Goal: Task Accomplishment & Management: Use online tool/utility

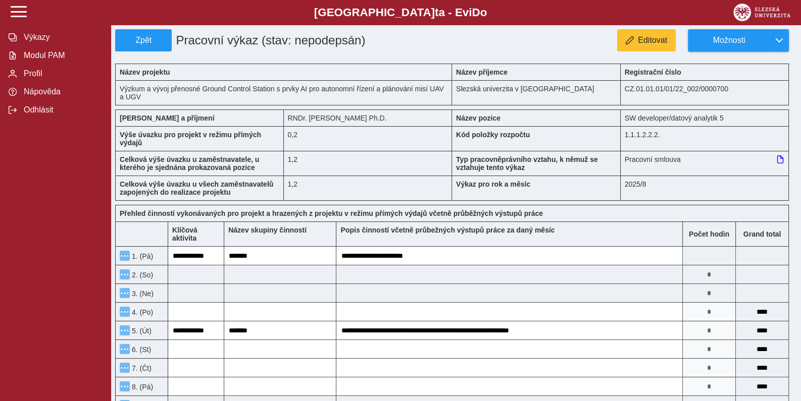
click at [541, 50] on div "Editovat Možnosti" at bounding box center [597, 40] width 397 height 22
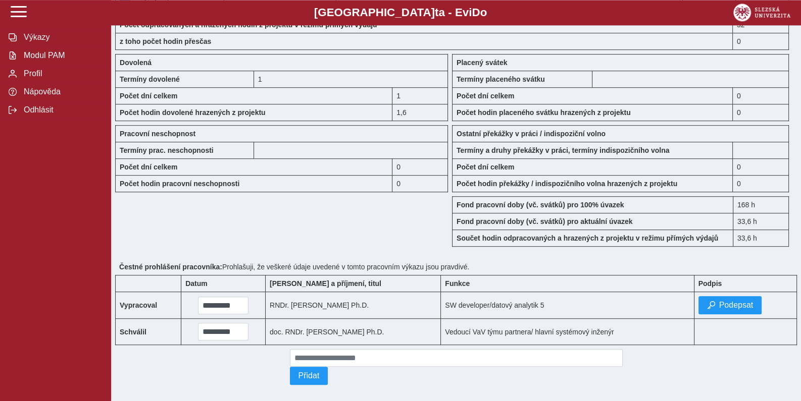
scroll to position [833, 0]
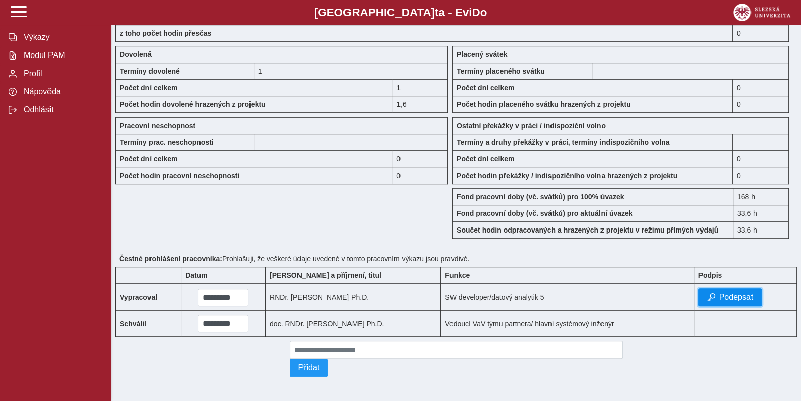
click at [737, 293] on span "Podepsat" at bounding box center [736, 297] width 34 height 9
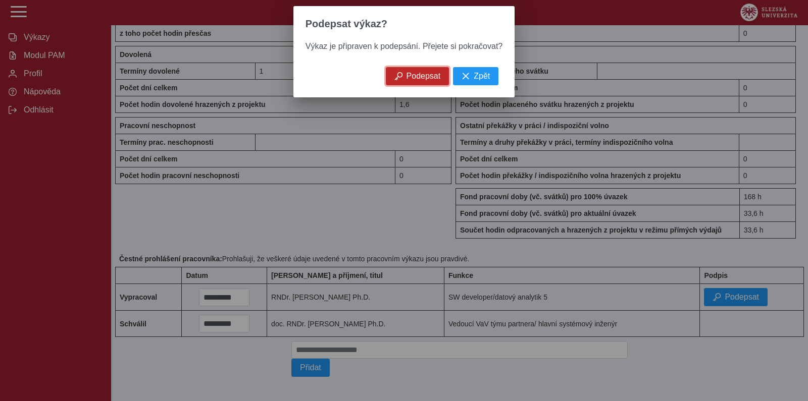
click at [423, 81] on span "Podepsat" at bounding box center [423, 76] width 34 height 9
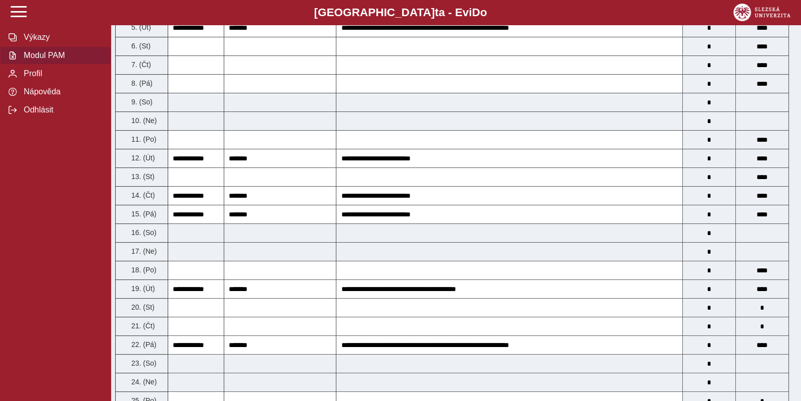
scroll to position [0, 0]
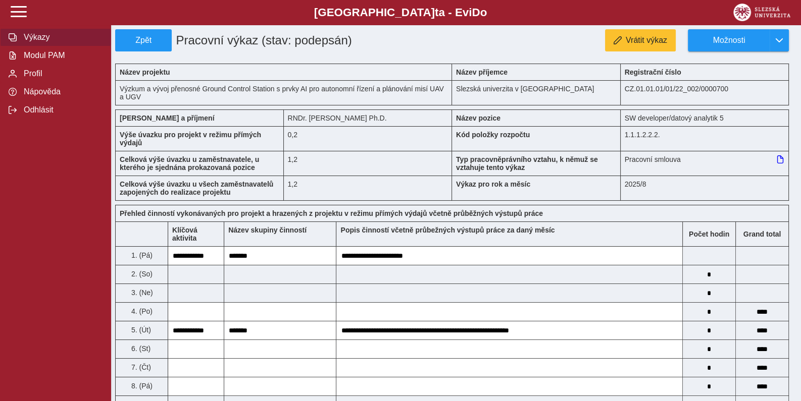
click at [34, 42] on span "Výkazy" at bounding box center [62, 37] width 82 height 9
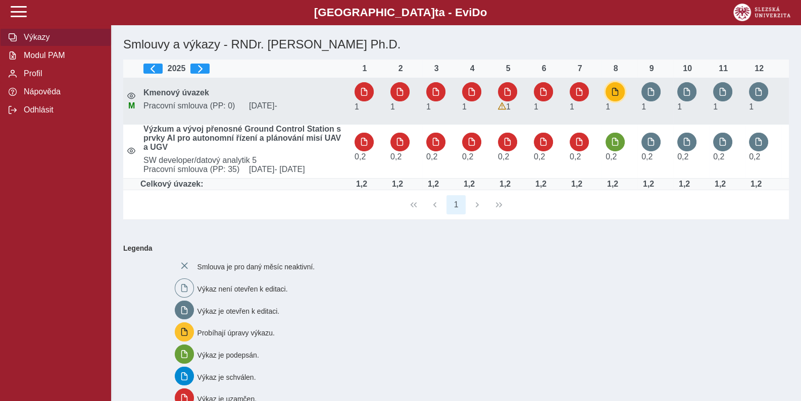
click at [614, 92] on span "button" at bounding box center [615, 92] width 8 height 8
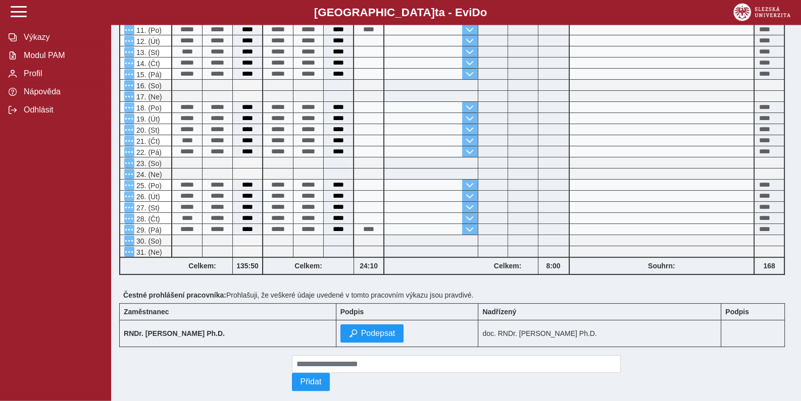
scroll to position [265, 0]
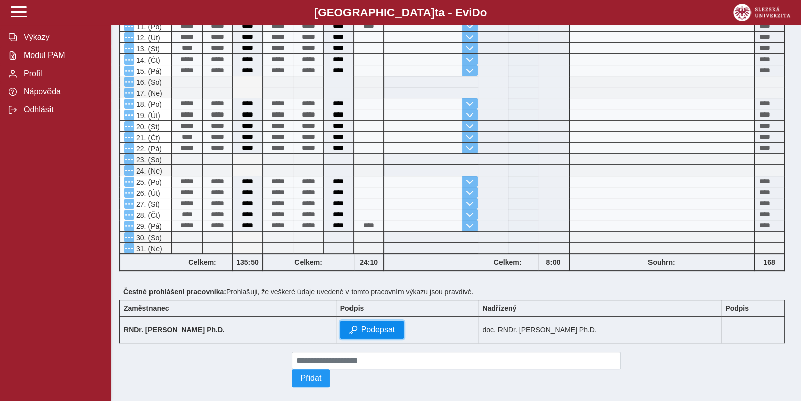
click at [383, 328] on span "Podepsat" at bounding box center [378, 330] width 34 height 9
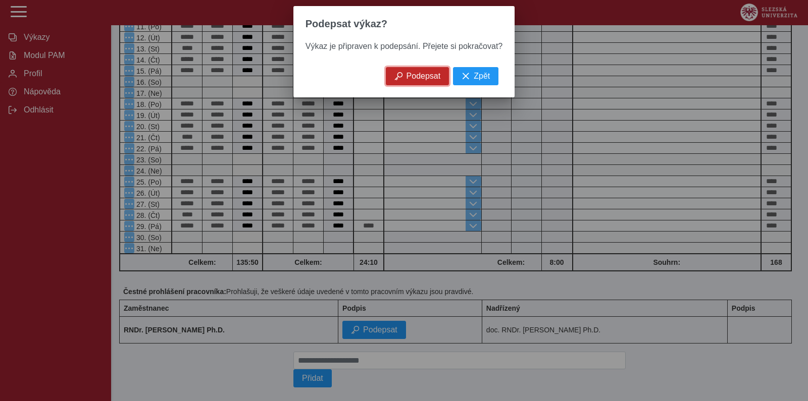
click at [419, 80] on span "Podepsat" at bounding box center [423, 76] width 34 height 9
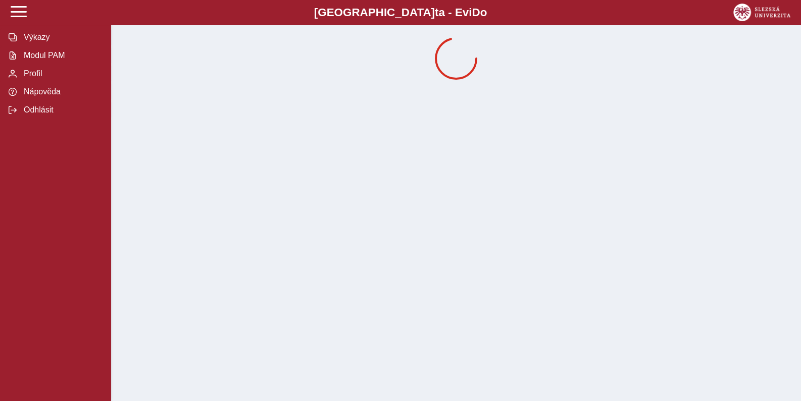
scroll to position [0, 0]
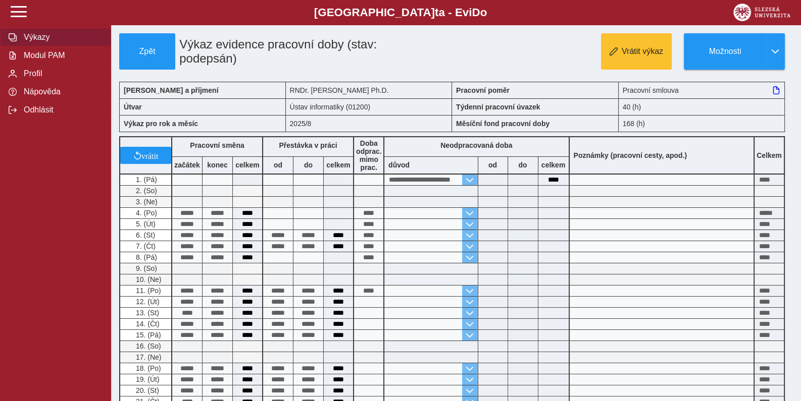
click at [37, 42] on span "Výkazy" at bounding box center [62, 37] width 82 height 9
